Goal: Information Seeking & Learning: Learn about a topic

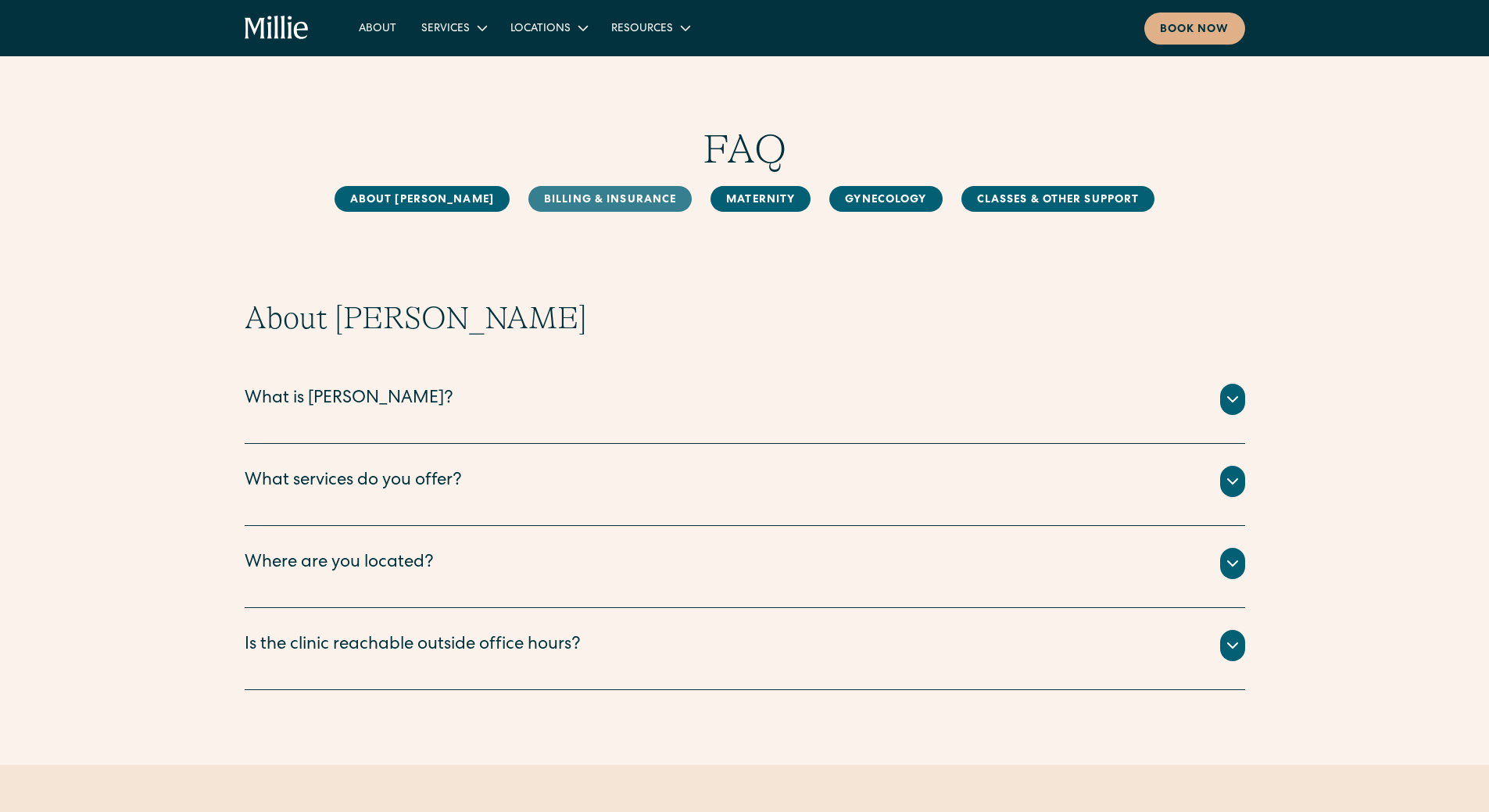
click at [621, 204] on link "Billing & Insurance" at bounding box center [610, 199] width 163 height 25
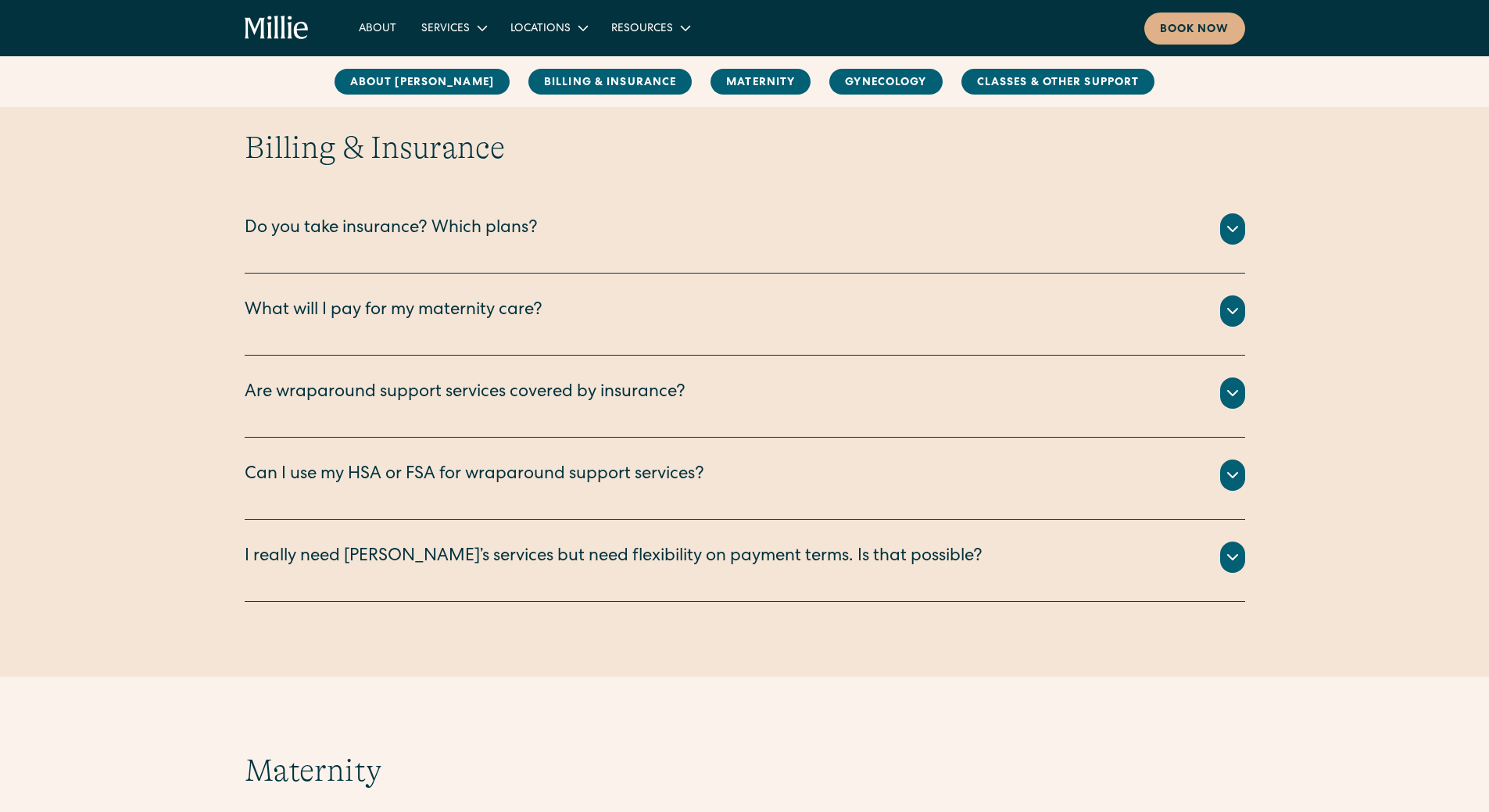
scroll to position [715, 0]
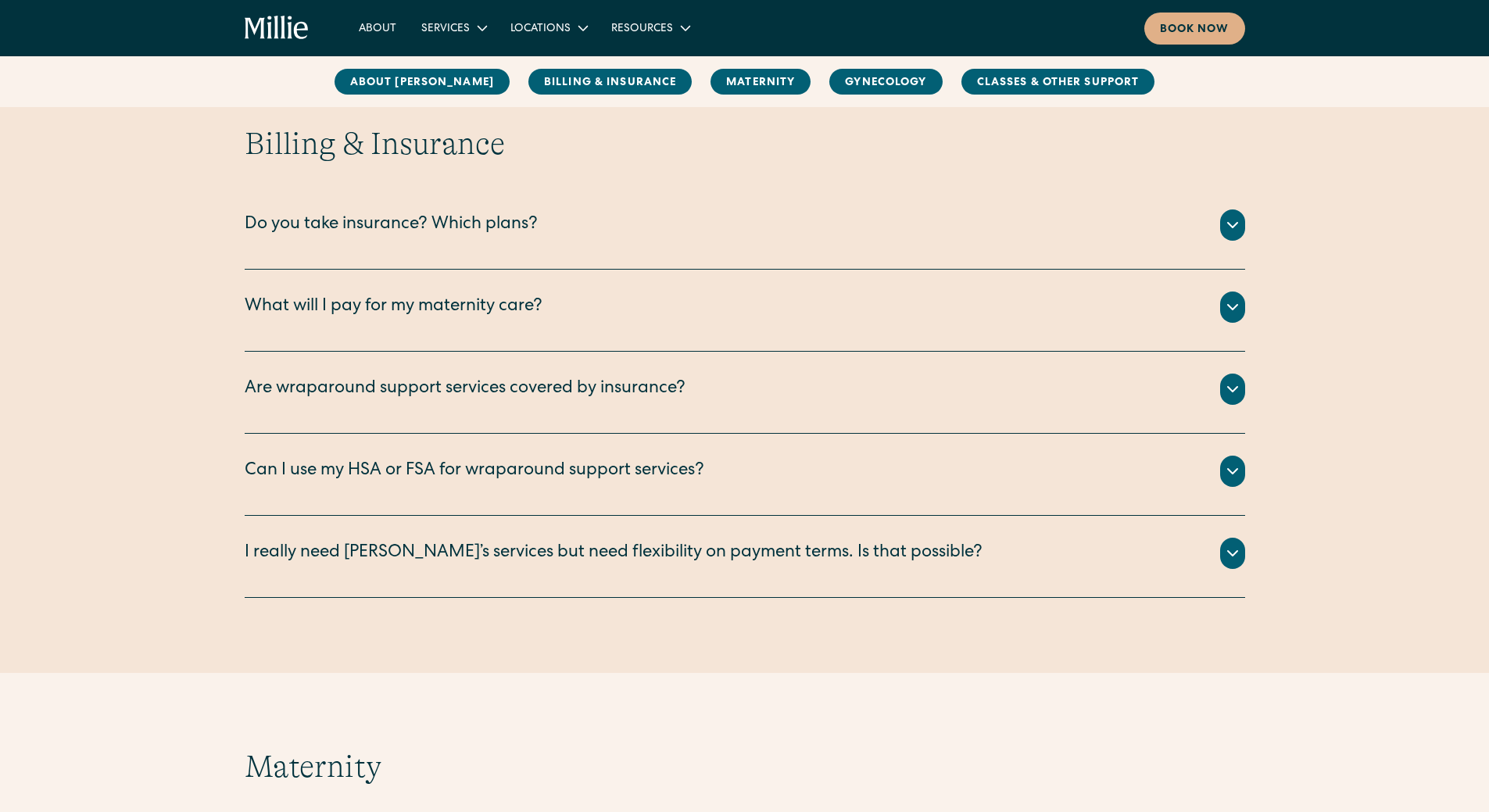
click at [1230, 222] on icon at bounding box center [1232, 225] width 19 height 19
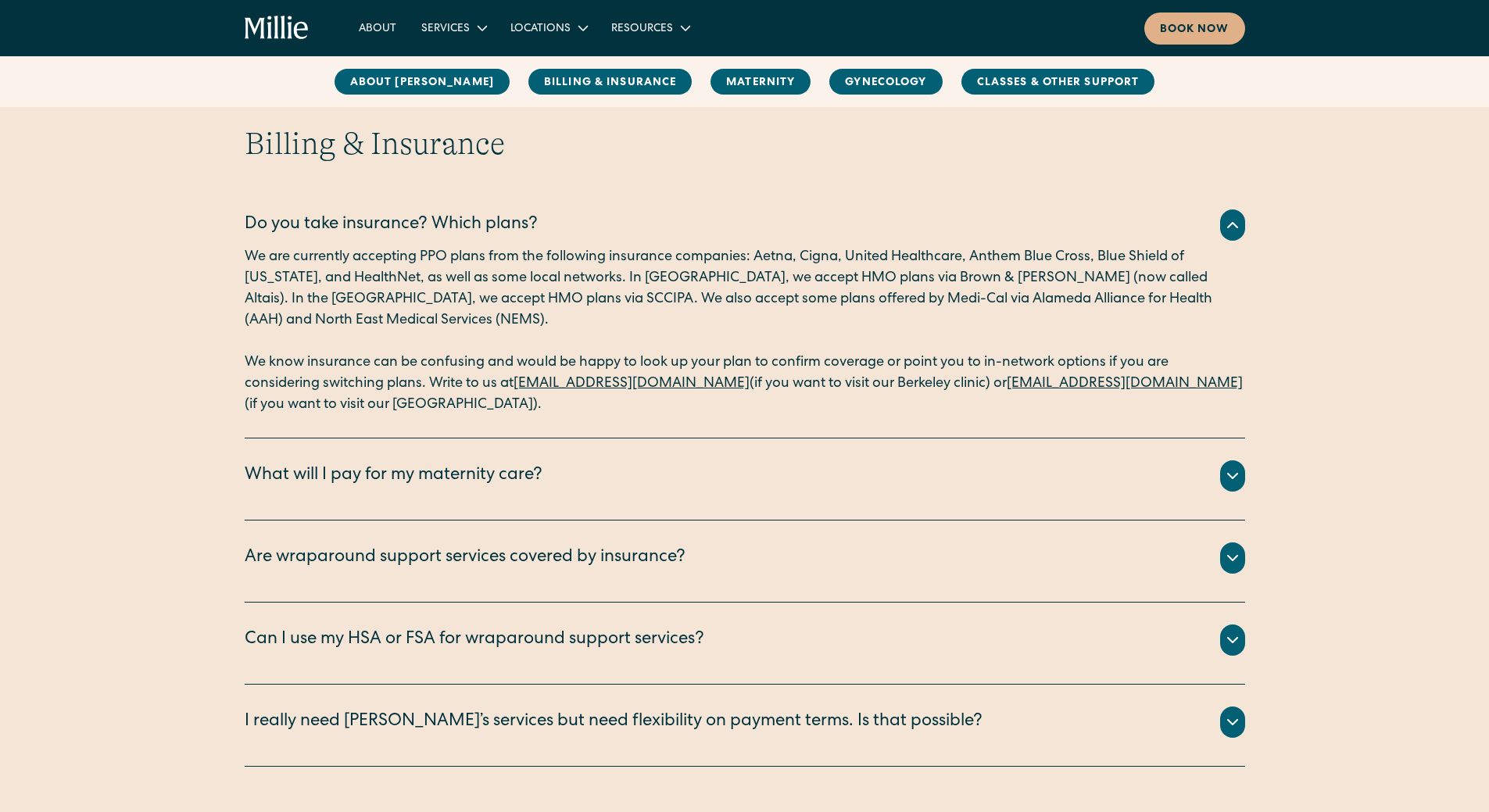
click at [1229, 487] on div at bounding box center [1232, 476] width 25 height 31
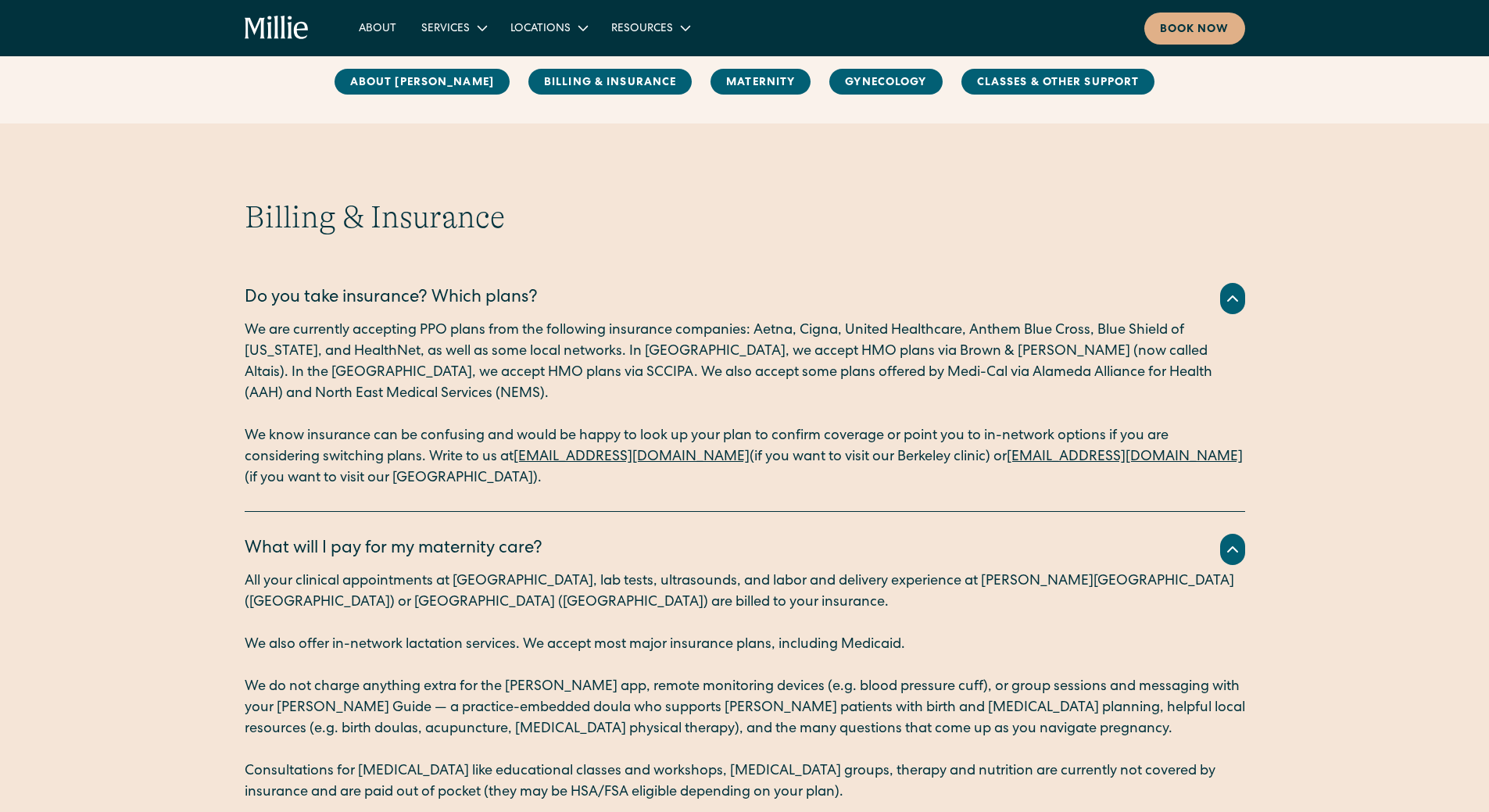
scroll to position [637, 0]
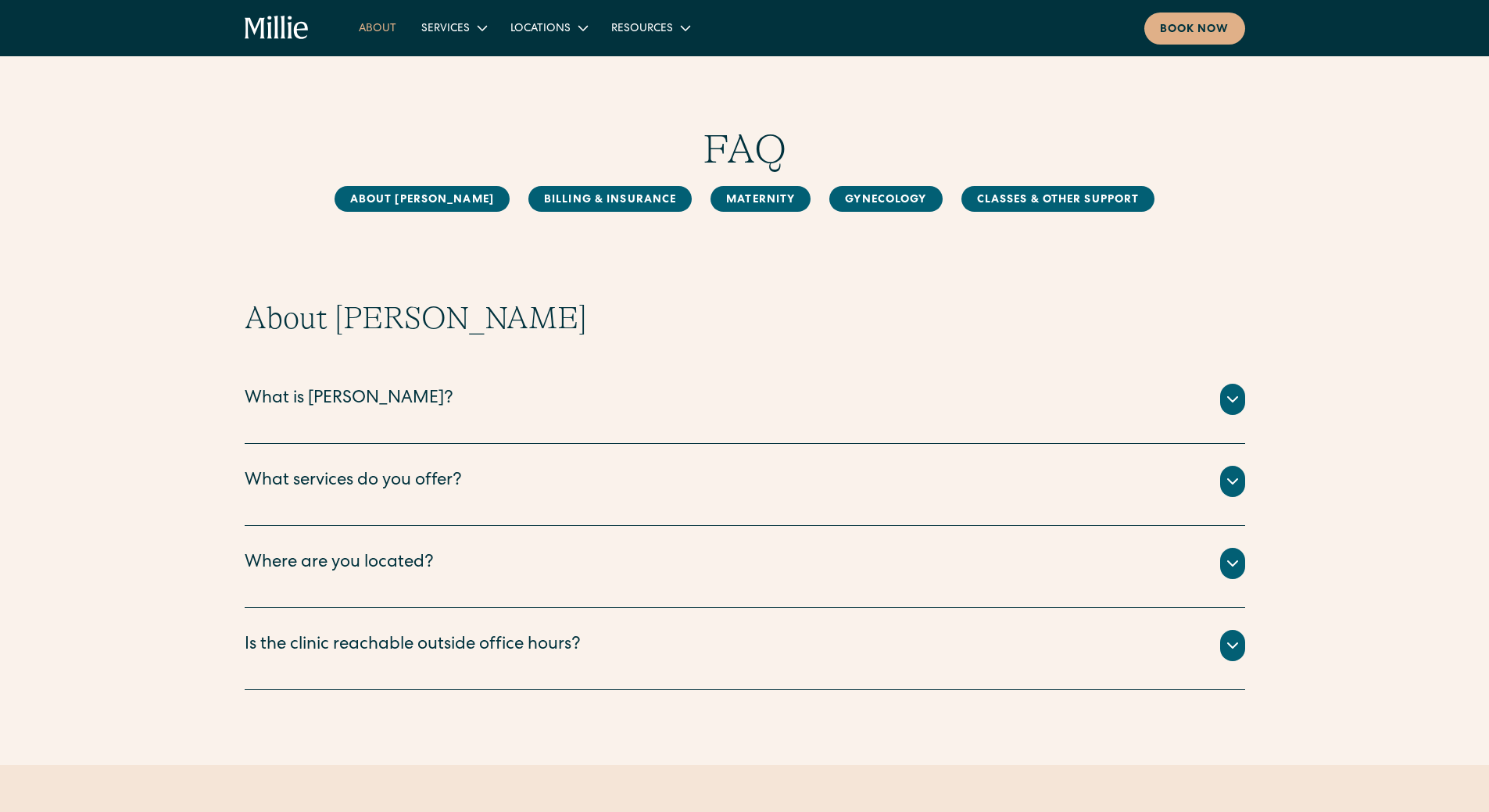
click at [363, 25] on link "About" at bounding box center [378, 27] width 63 height 25
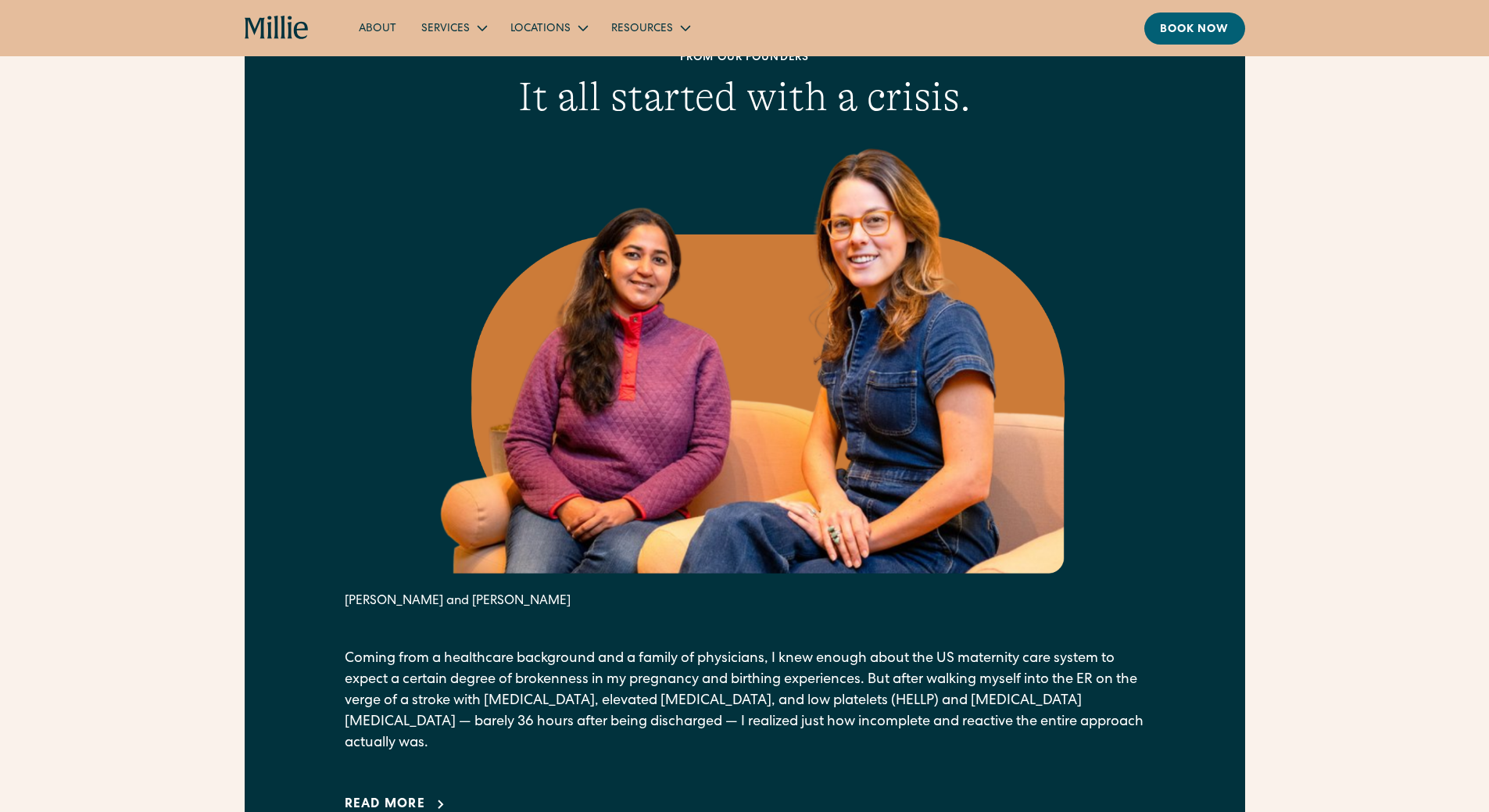
scroll to position [860, 0]
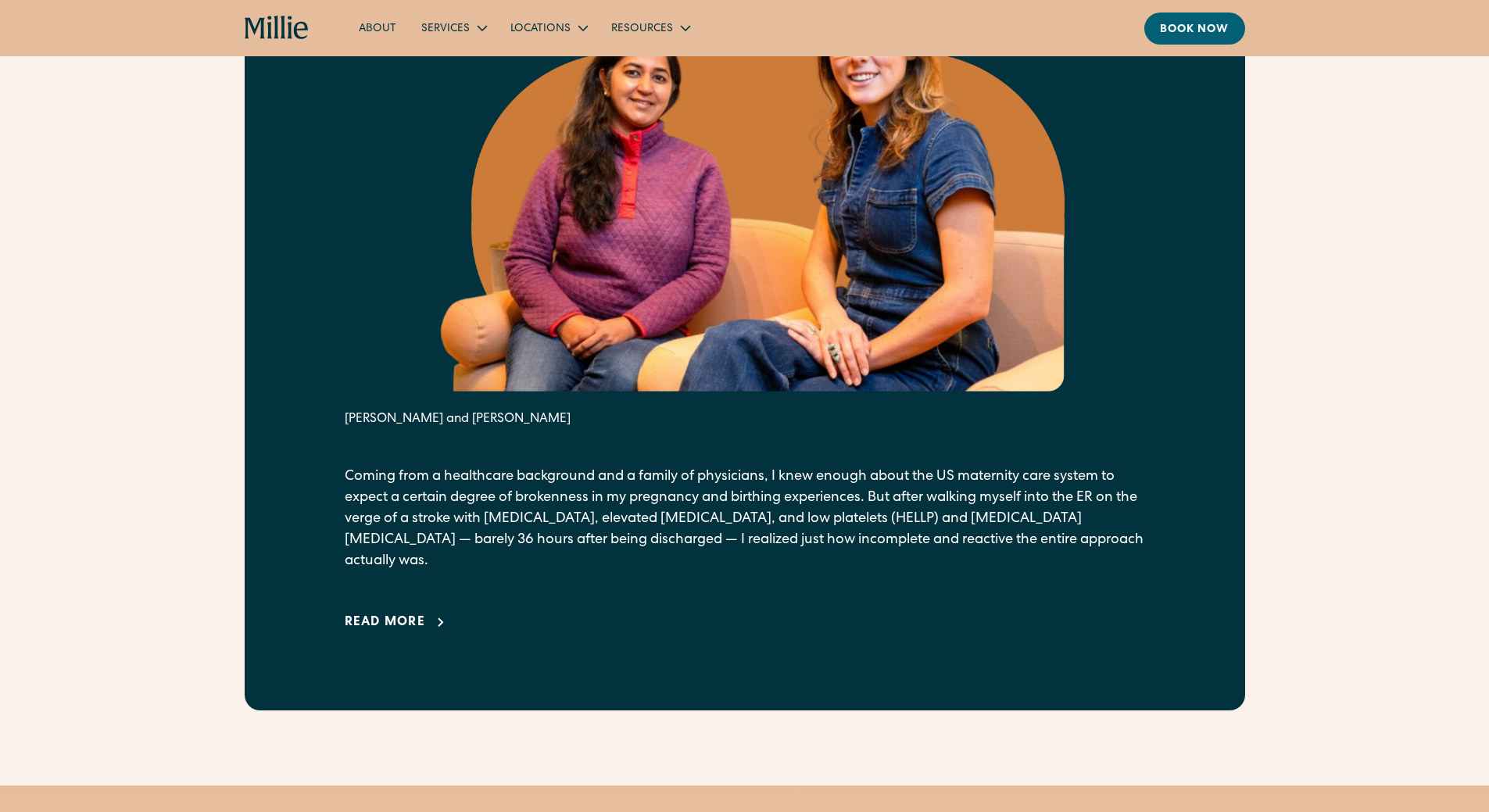
click at [391, 614] on div "Read more" at bounding box center [386, 623] width 82 height 19
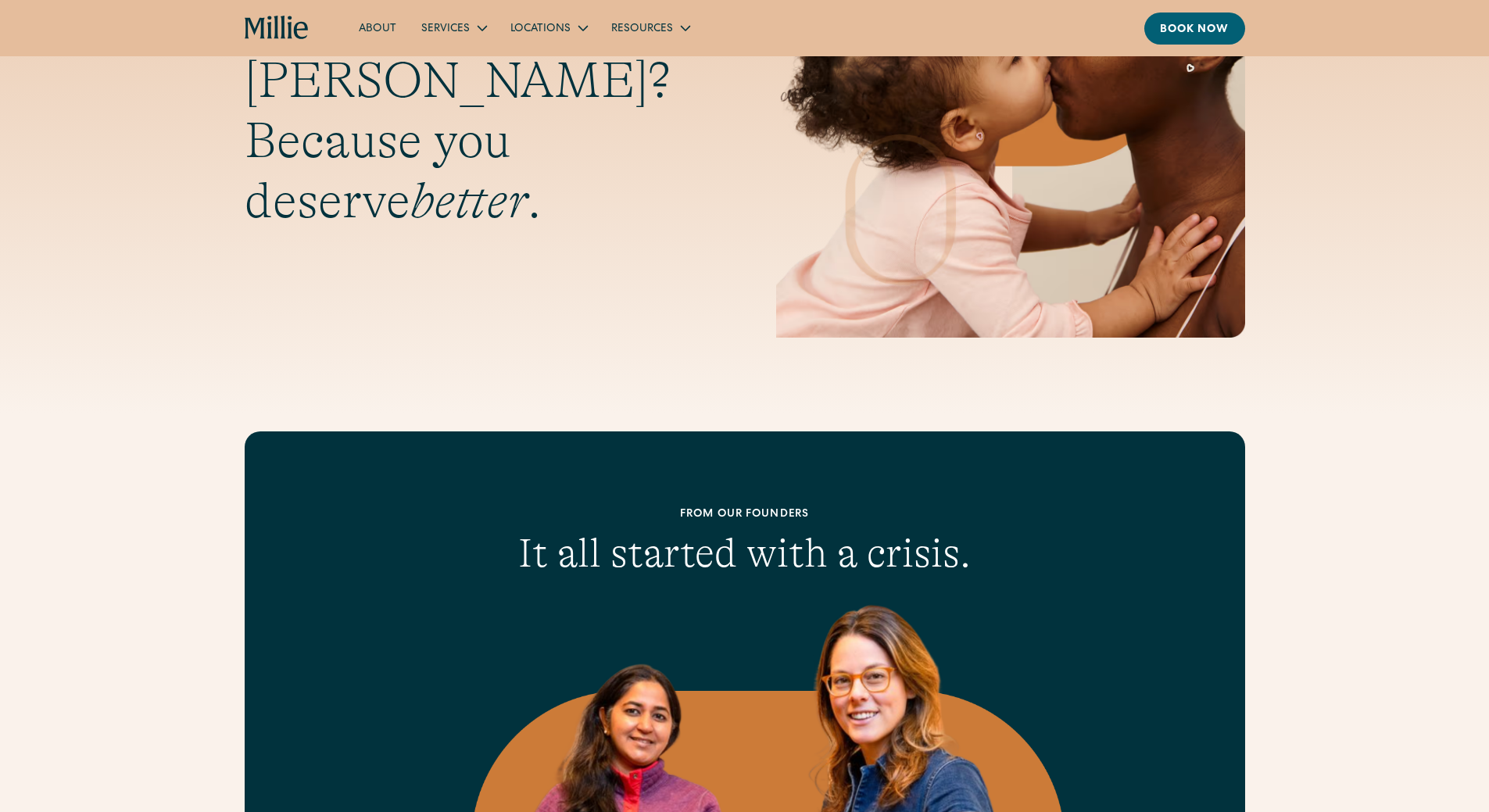
scroll to position [0, 0]
